Goal: Task Accomplishment & Management: Manage account settings

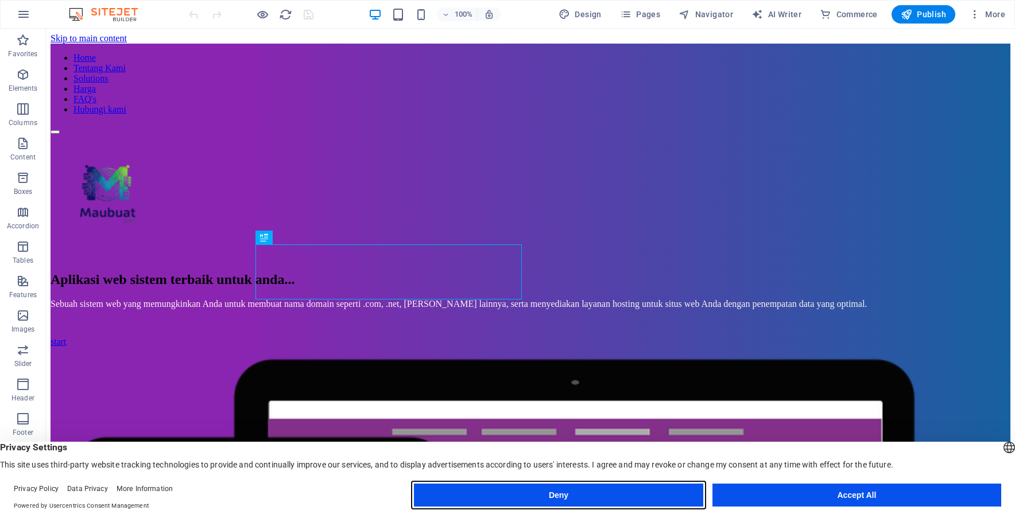
drag, startPoint x: 641, startPoint y: 495, endPoint x: 592, endPoint y: 463, distance: 58.1
click at [641, 495] on button "Deny" at bounding box center [558, 495] width 289 height 23
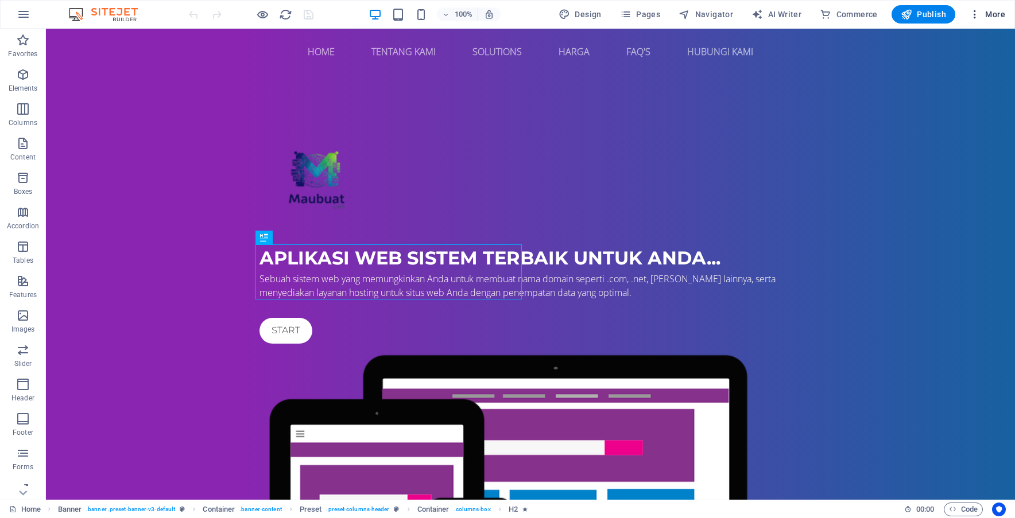
click at [974, 15] on icon "button" at bounding box center [974, 14] width 11 height 11
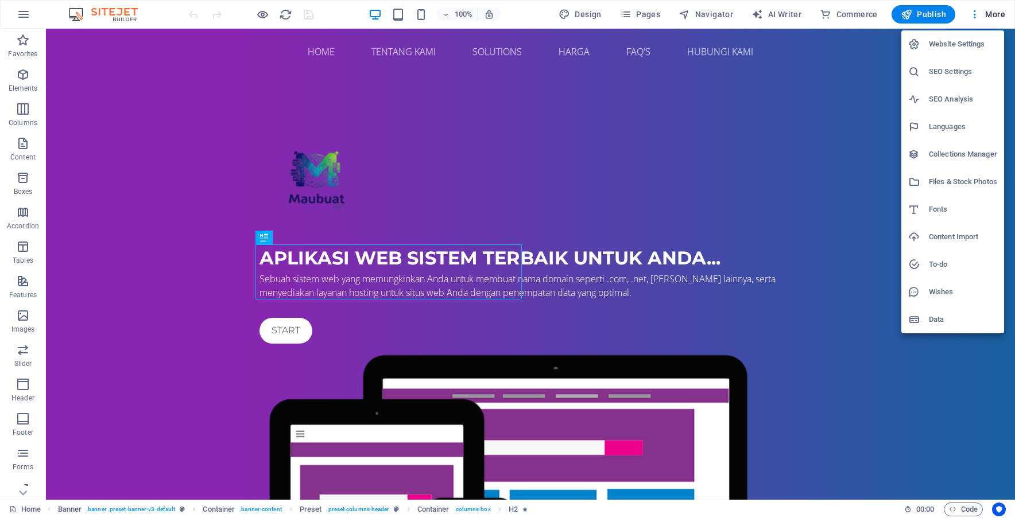
click at [992, 15] on div at bounding box center [507, 259] width 1015 height 518
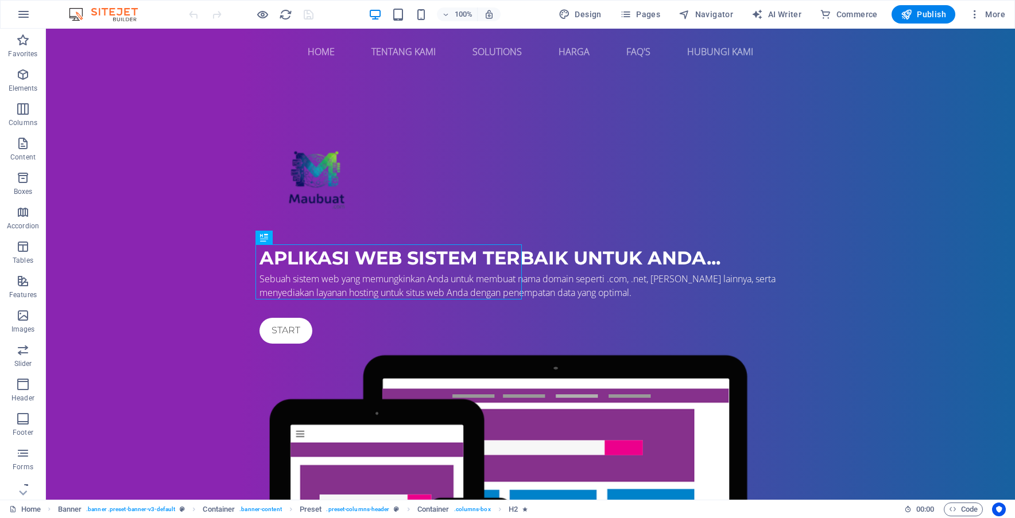
click at [992, 15] on span "More" at bounding box center [987, 14] width 36 height 11
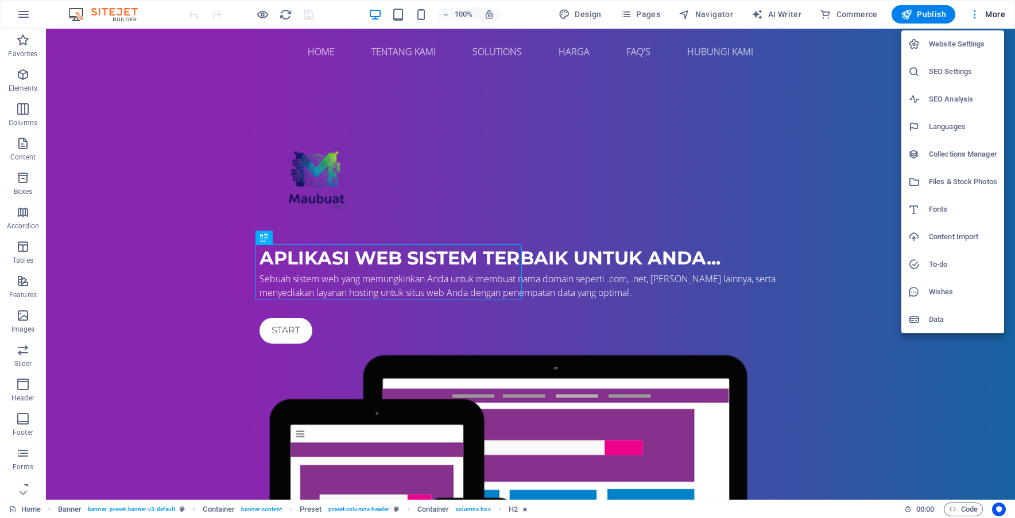
click at [973, 18] on div at bounding box center [507, 259] width 1015 height 518
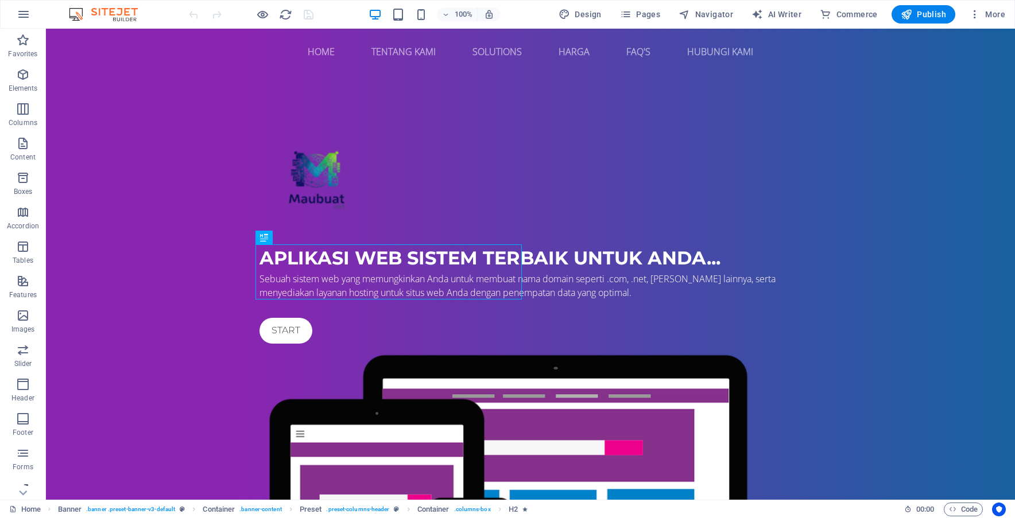
click at [973, 18] on icon "button" at bounding box center [974, 14] width 11 height 11
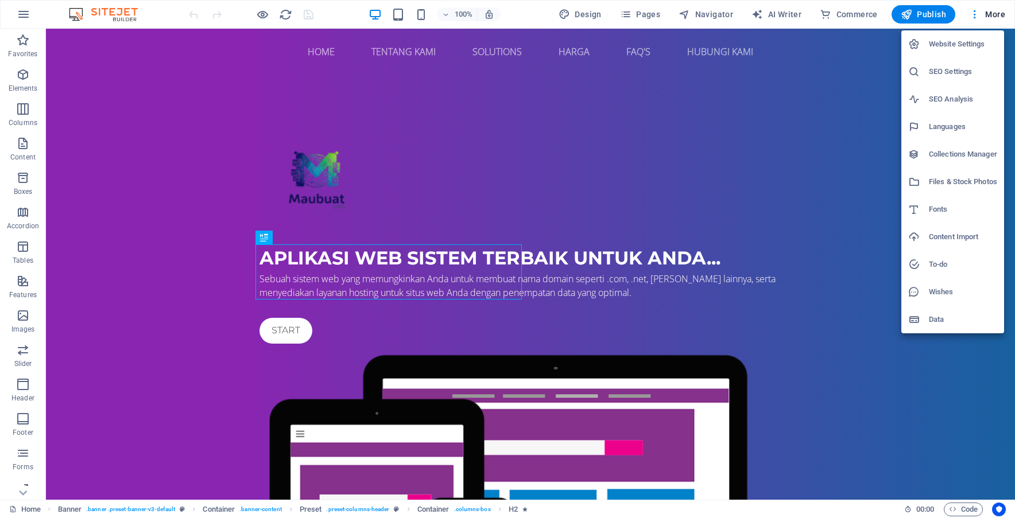
click at [24, 492] on div at bounding box center [507, 259] width 1015 height 518
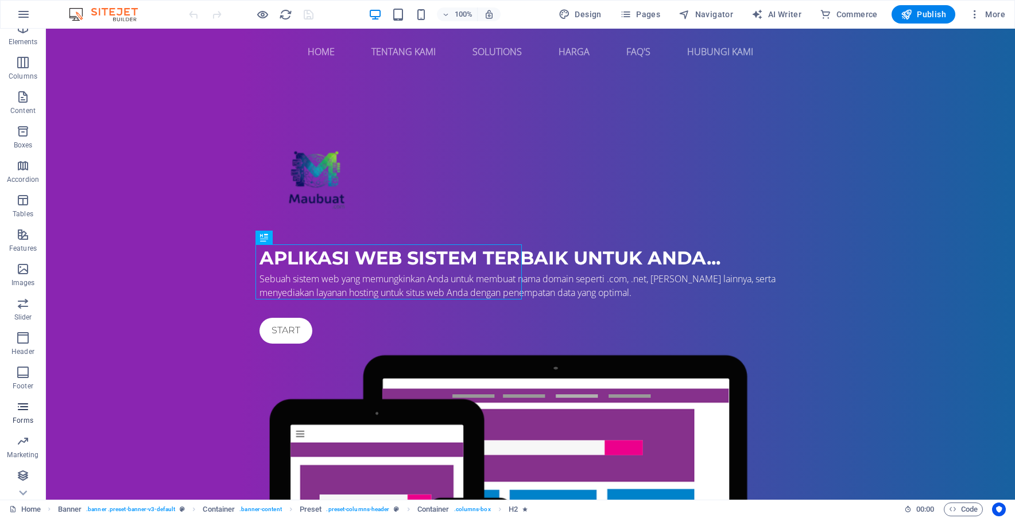
scroll to position [80, 0]
click at [27, 15] on icon "button" at bounding box center [24, 14] width 14 height 14
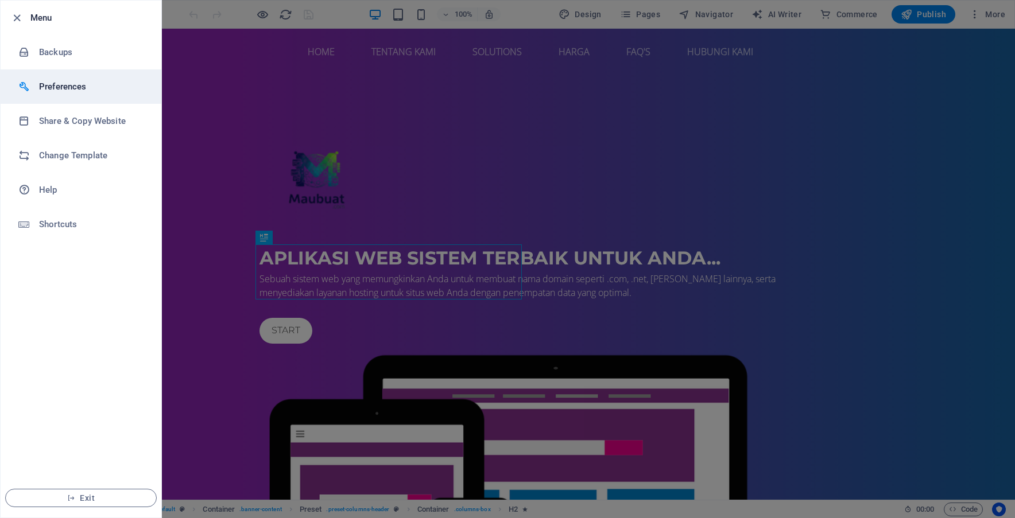
click at [114, 84] on h6 "Preferences" at bounding box center [92, 87] width 106 height 14
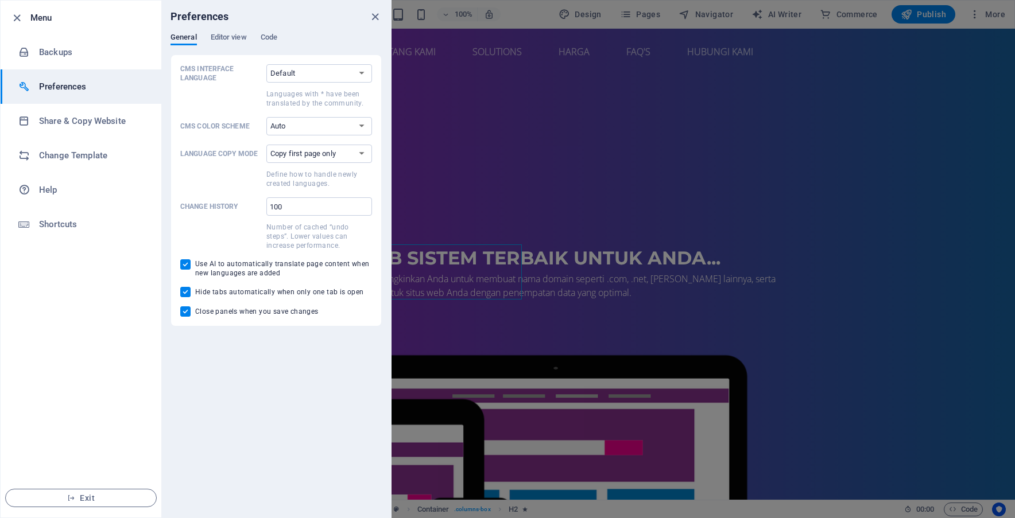
drag, startPoint x: 1014, startPoint y: 2, endPoint x: 792, endPoint y: 20, distance: 222.2
click at [792, 20] on div at bounding box center [507, 259] width 1015 height 518
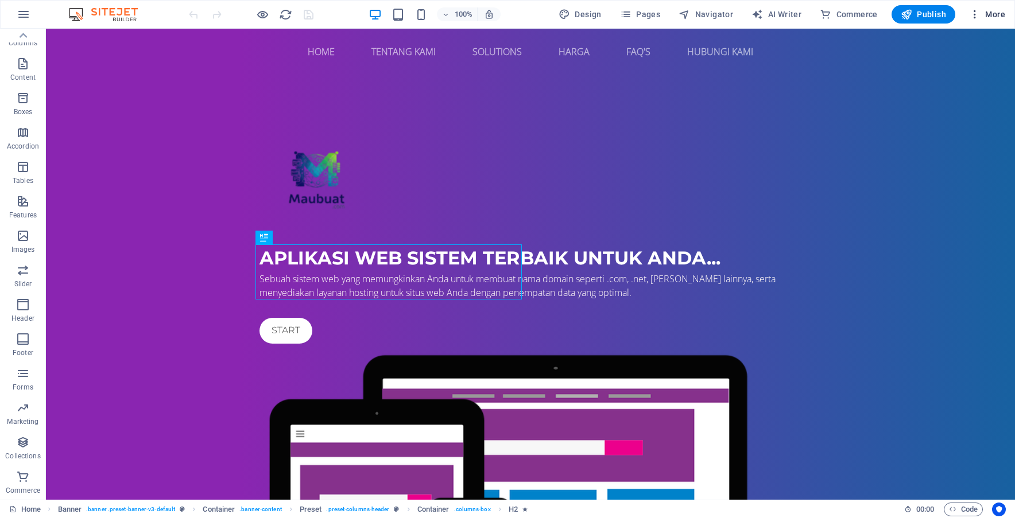
click at [975, 10] on icon "button" at bounding box center [974, 14] width 11 height 11
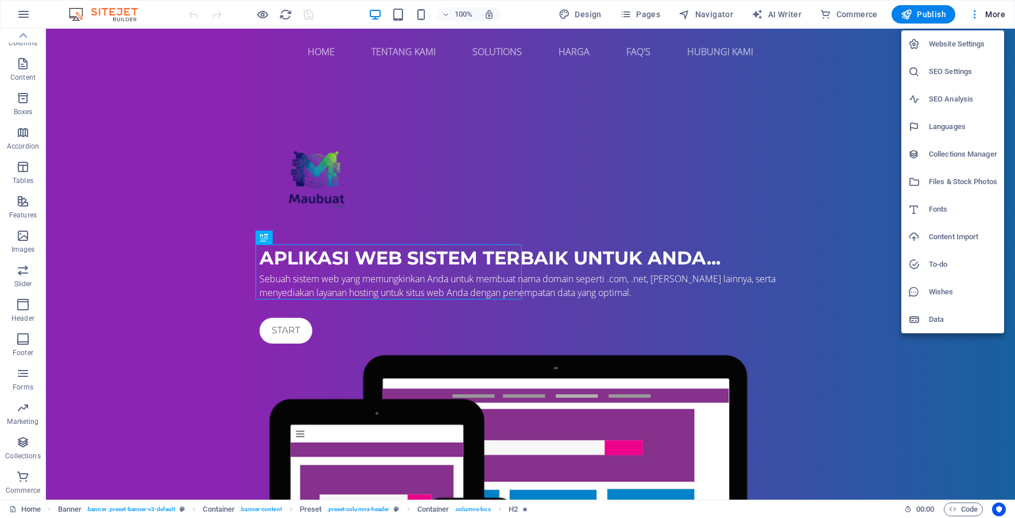
click at [944, 316] on h6 "Data" at bounding box center [962, 320] width 68 height 14
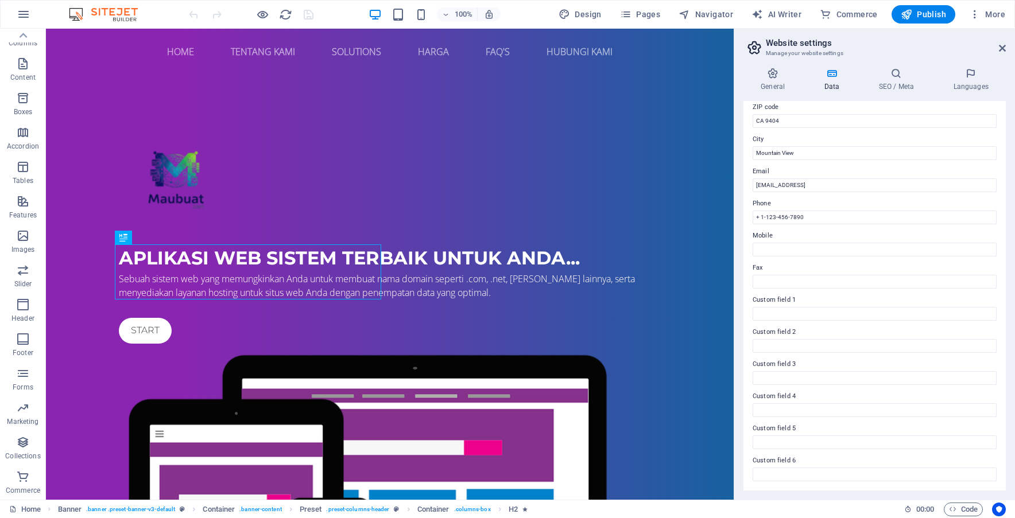
scroll to position [0, 0]
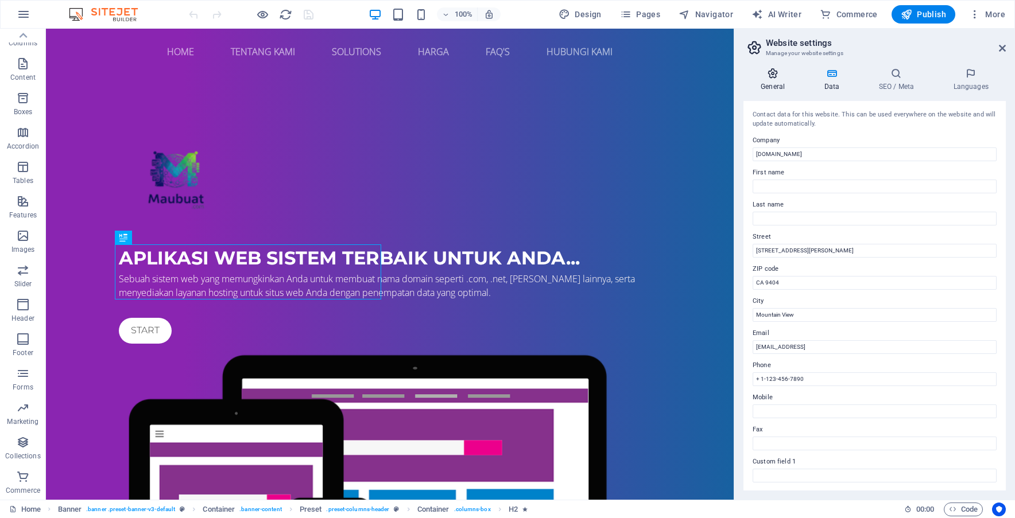
click at [772, 79] on icon at bounding box center [772, 73] width 59 height 11
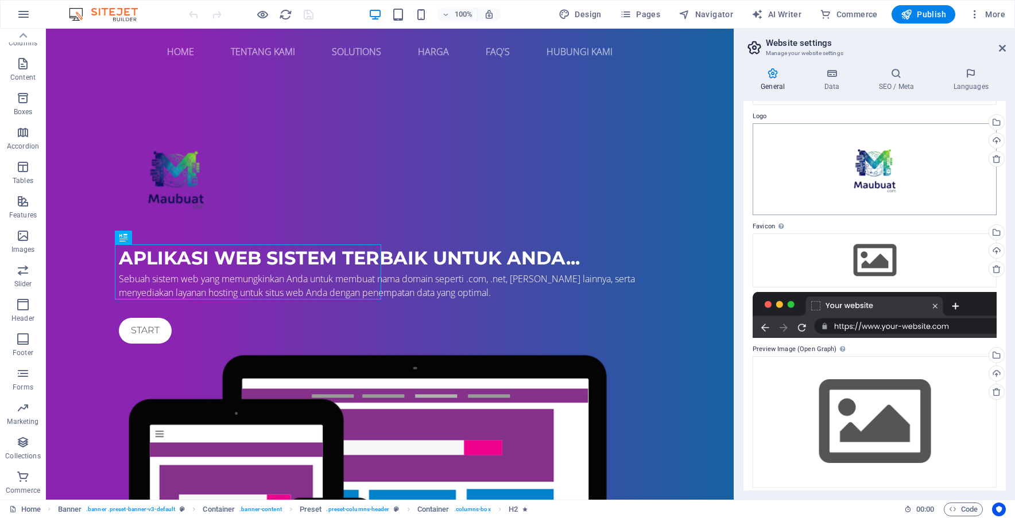
scroll to position [39, 0]
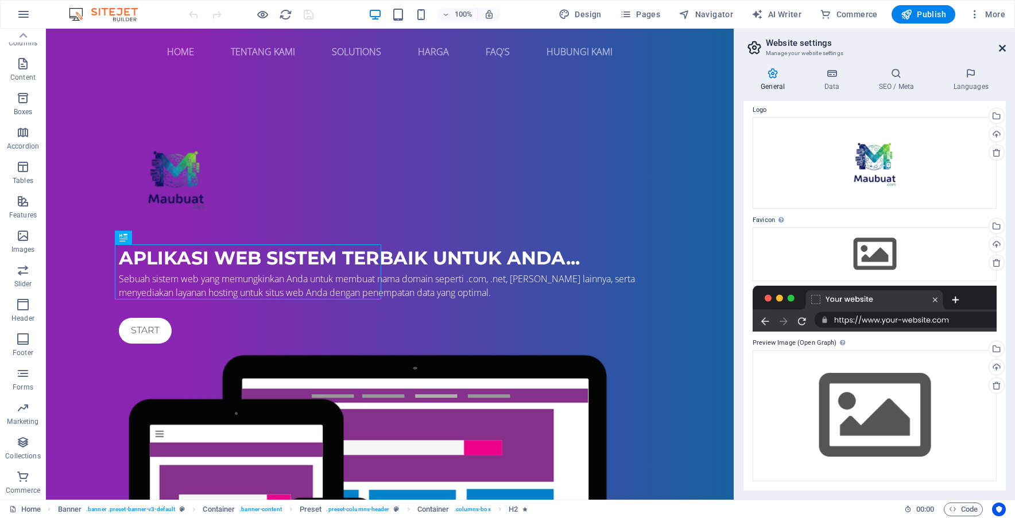
click at [1000, 48] on icon at bounding box center [1001, 48] width 7 height 9
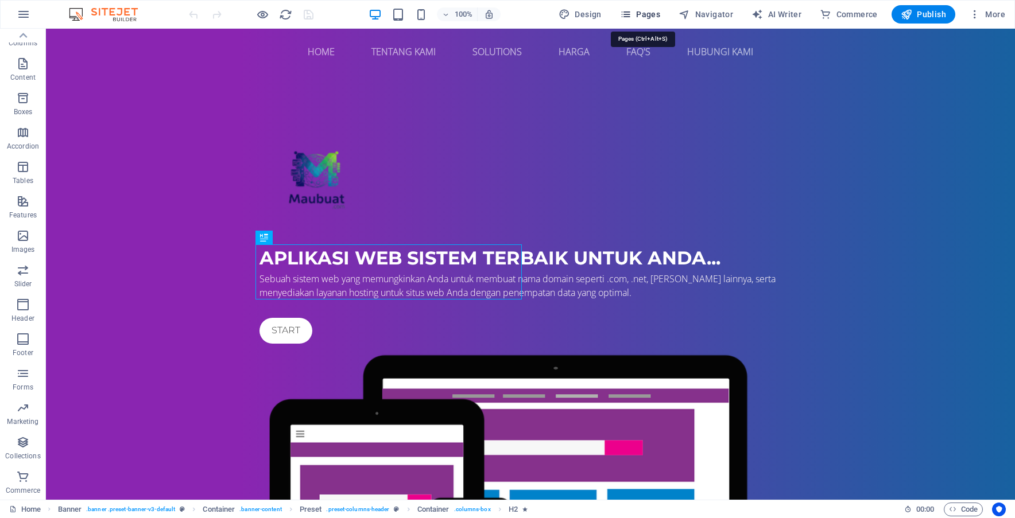
click at [625, 18] on icon "button" at bounding box center [625, 14] width 11 height 11
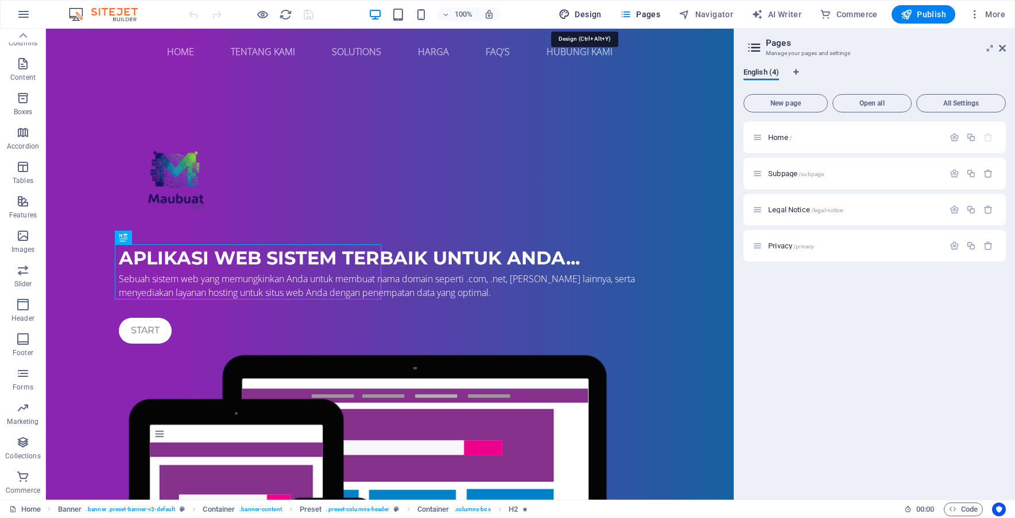
click at [584, 16] on span "Design" at bounding box center [579, 14] width 43 height 11
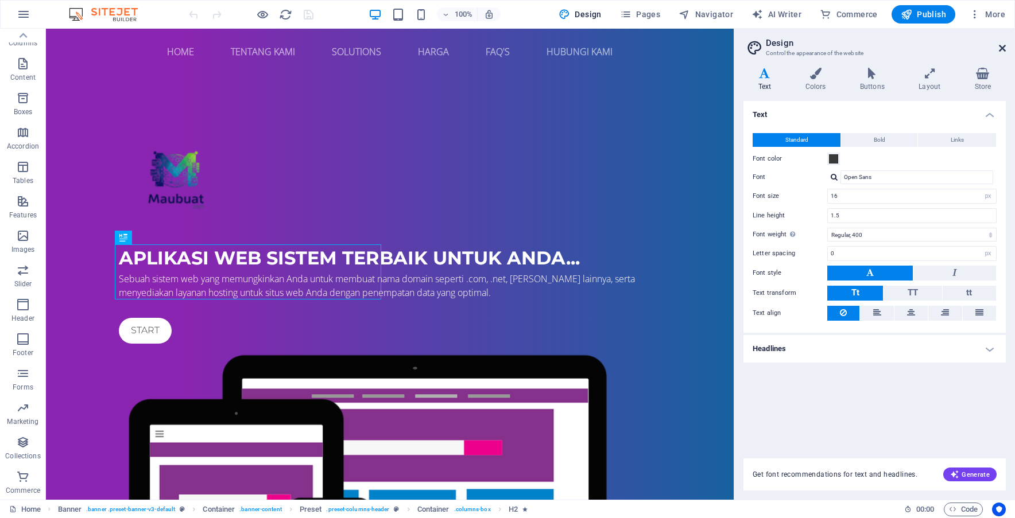
click at [1005, 49] on icon at bounding box center [1001, 48] width 7 height 9
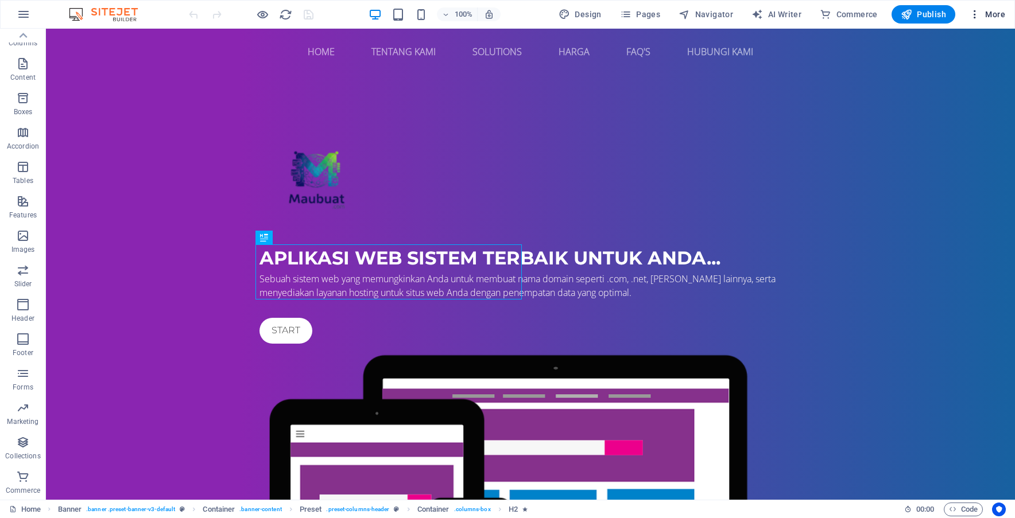
click at [975, 16] on icon "button" at bounding box center [974, 14] width 11 height 11
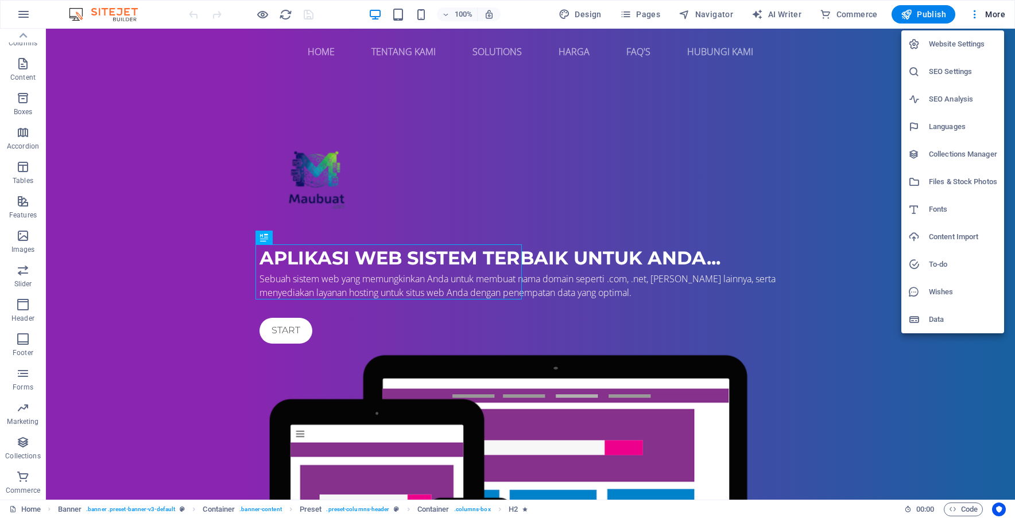
click at [115, 18] on div at bounding box center [507, 259] width 1015 height 518
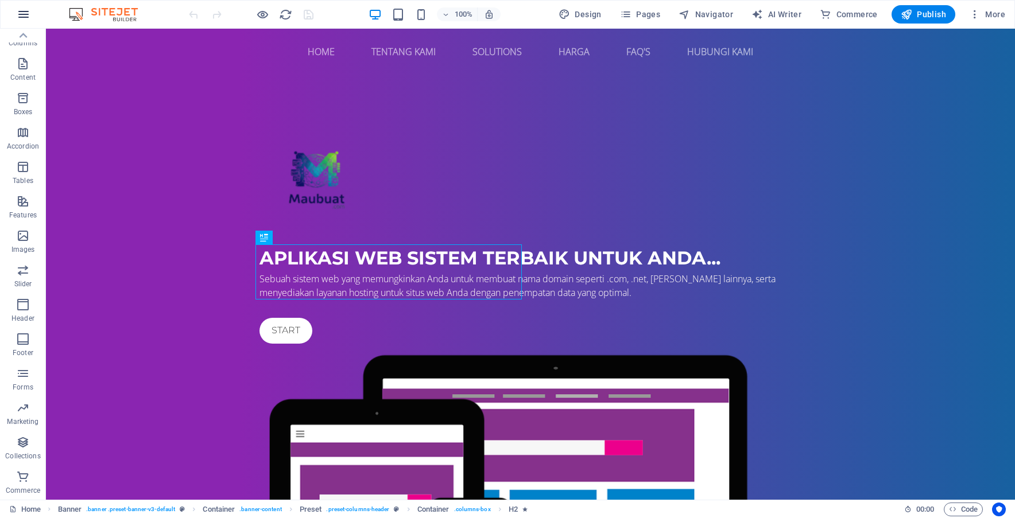
click at [30, 15] on icon "button" at bounding box center [24, 14] width 14 height 14
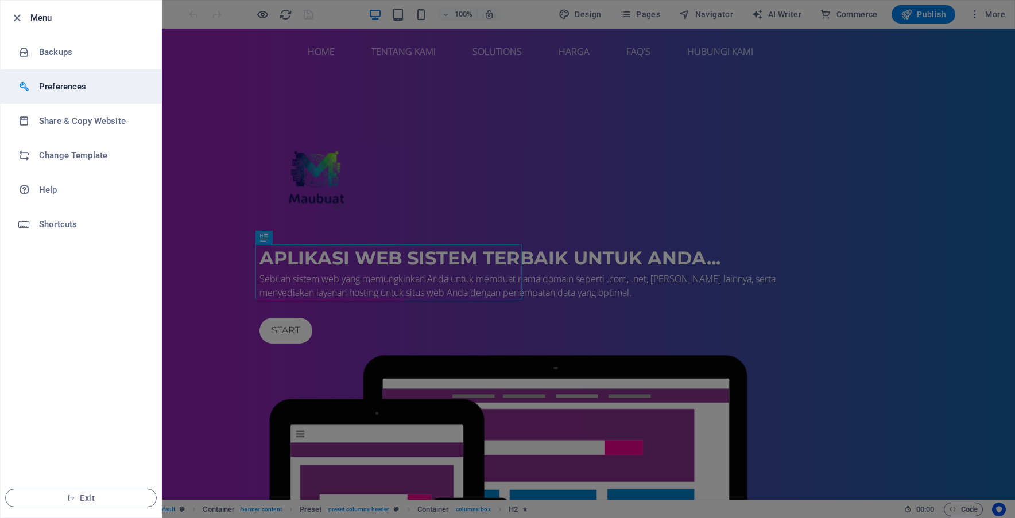
click at [60, 87] on h6 "Preferences" at bounding box center [92, 87] width 106 height 14
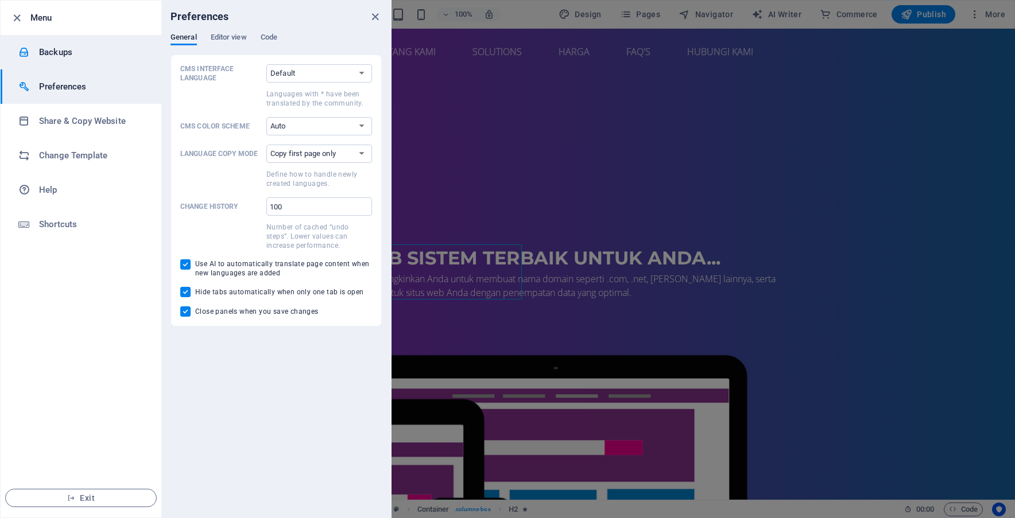
click at [63, 50] on h6 "Backups" at bounding box center [92, 52] width 106 height 14
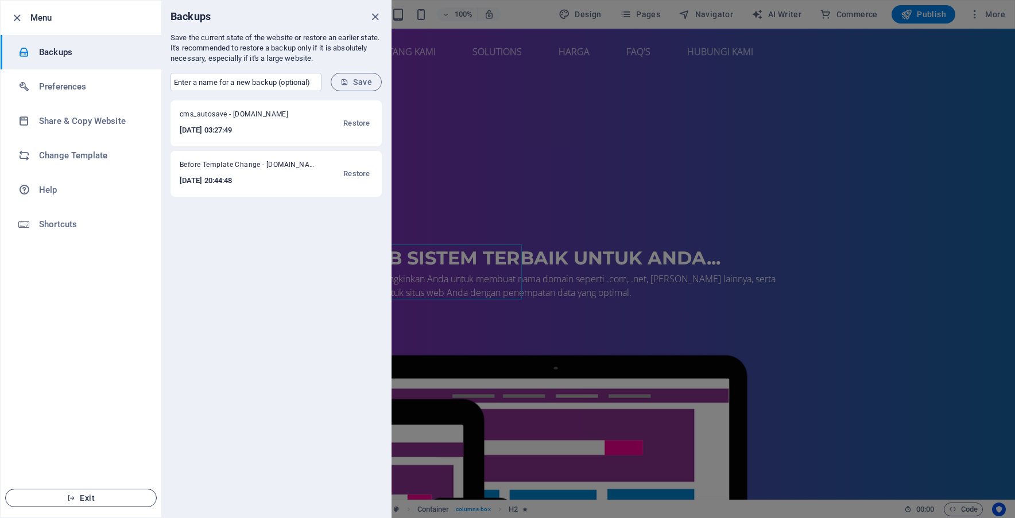
click at [99, 498] on span "Exit" at bounding box center [81, 498] width 132 height 9
